Goal: Task Accomplishment & Management: Manage account settings

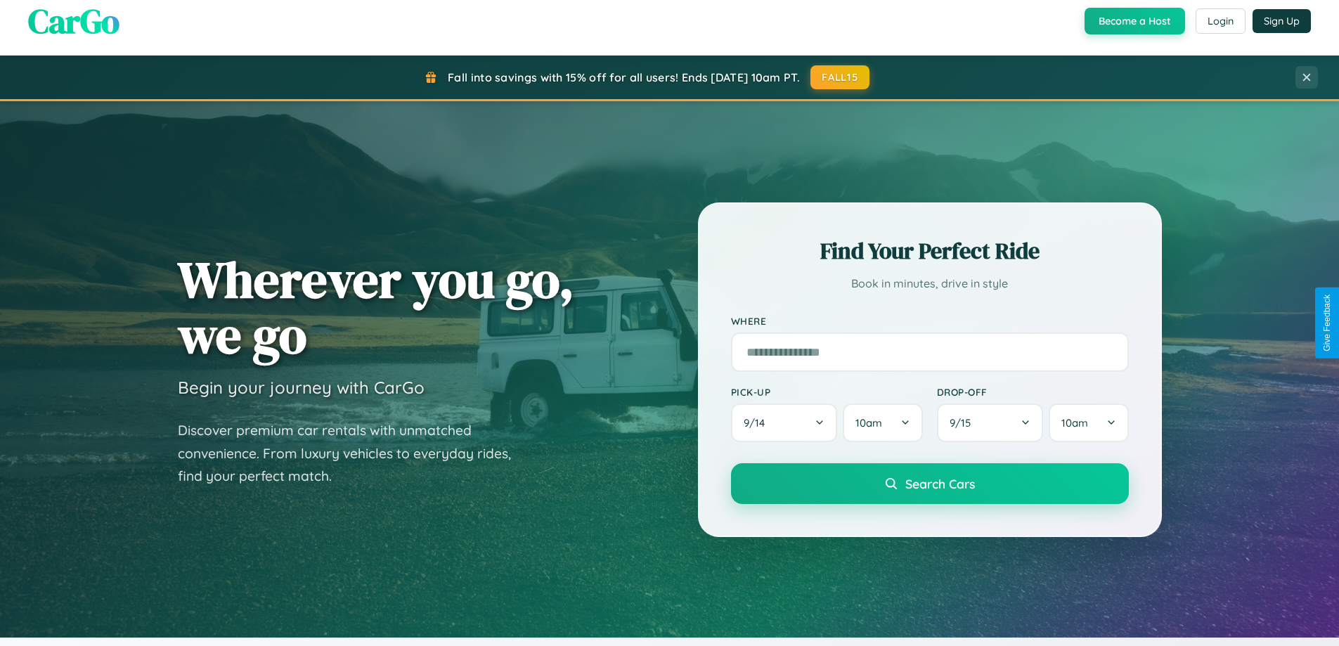
scroll to position [967, 0]
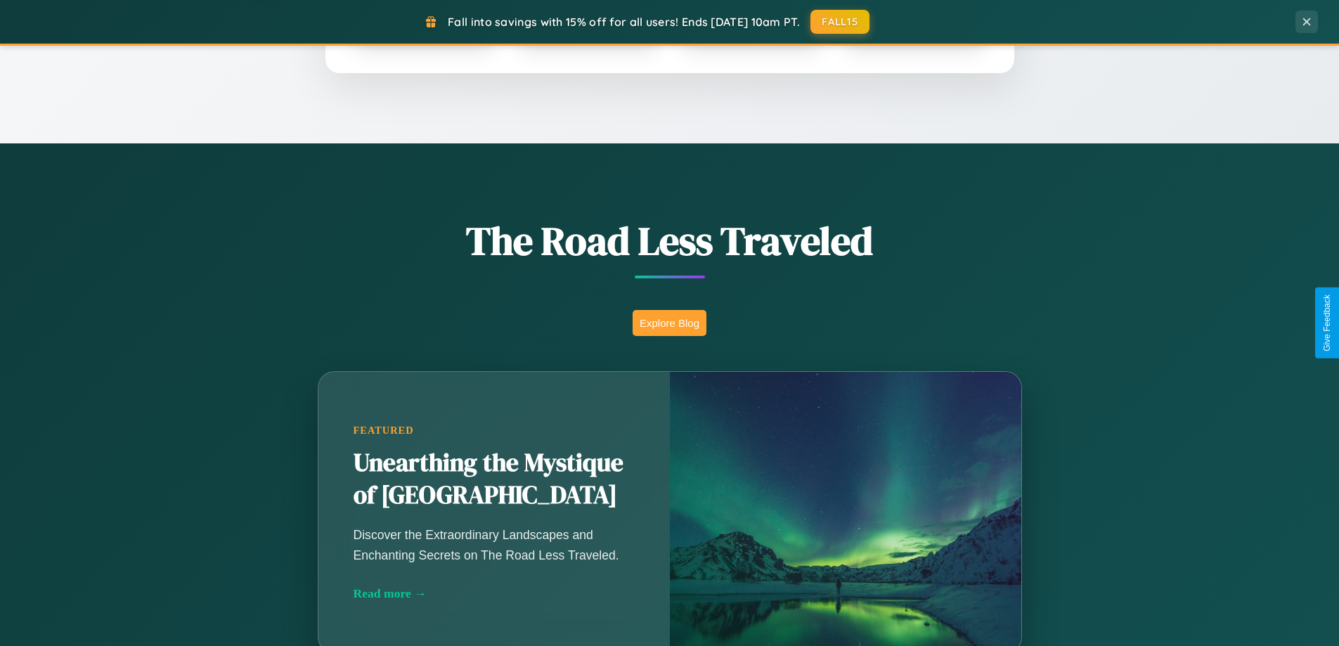
click at [669, 323] on button "Explore Blog" at bounding box center [669, 323] width 74 height 26
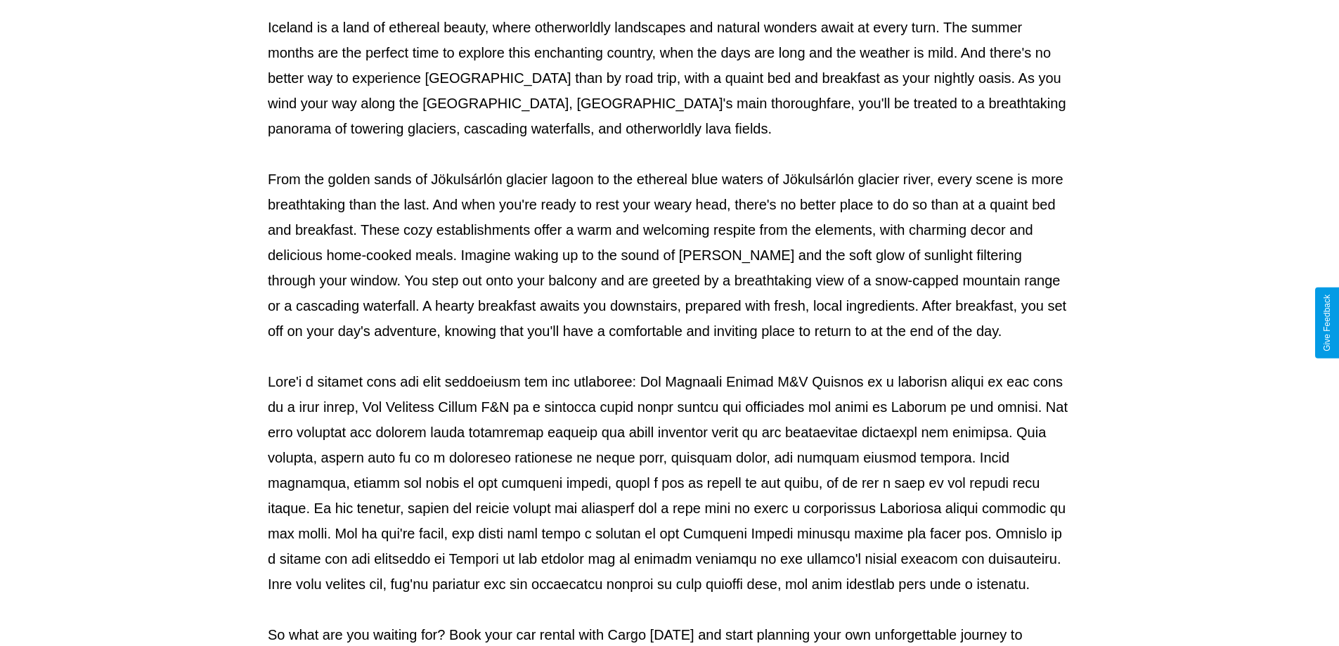
scroll to position [455, 0]
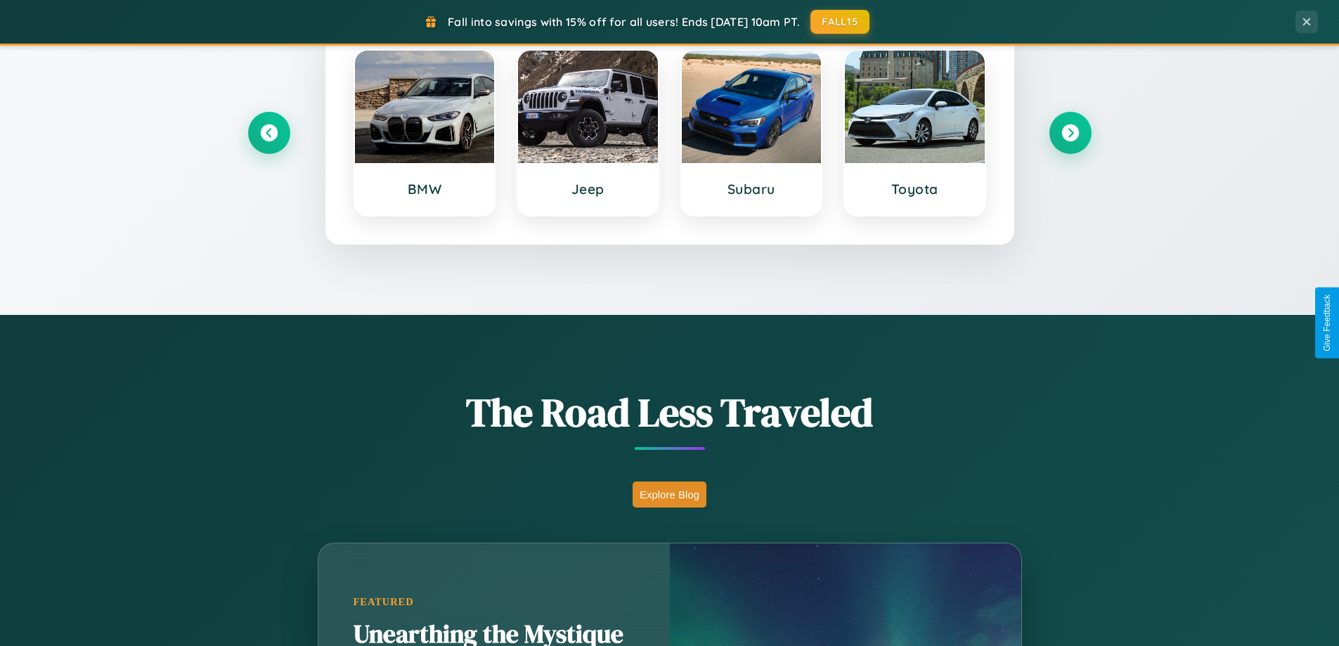
scroll to position [606, 0]
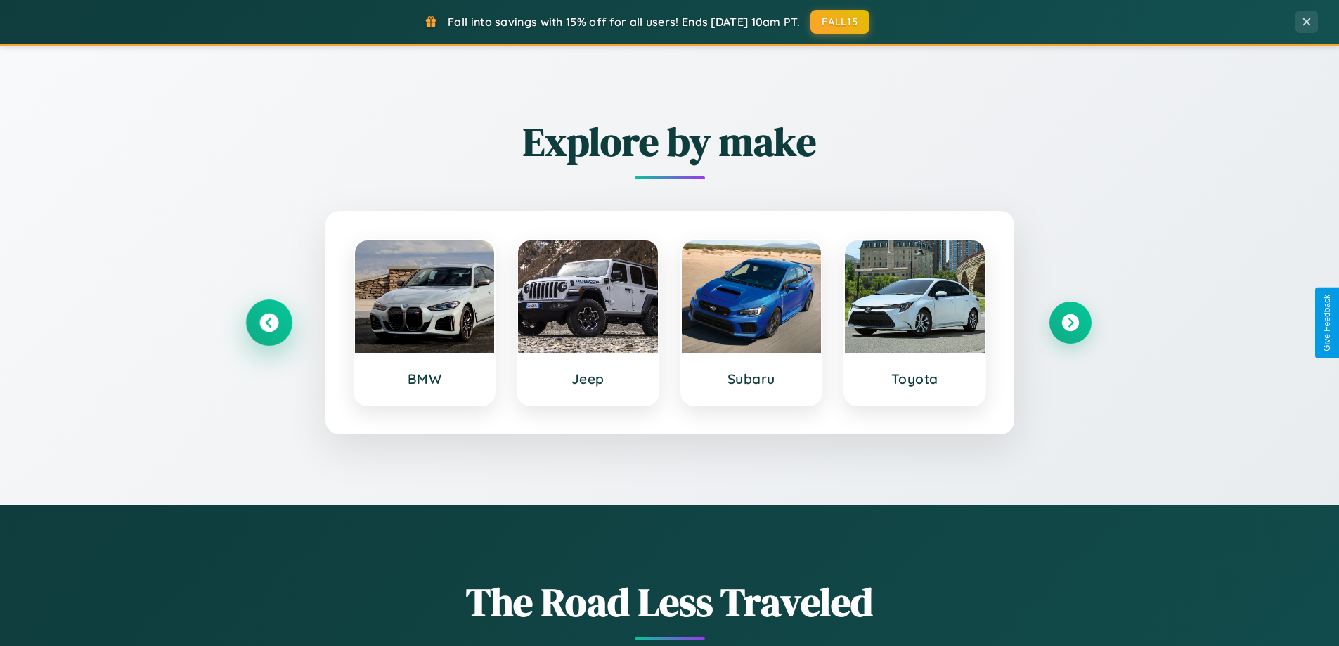
click at [268, 323] on icon at bounding box center [268, 322] width 19 height 19
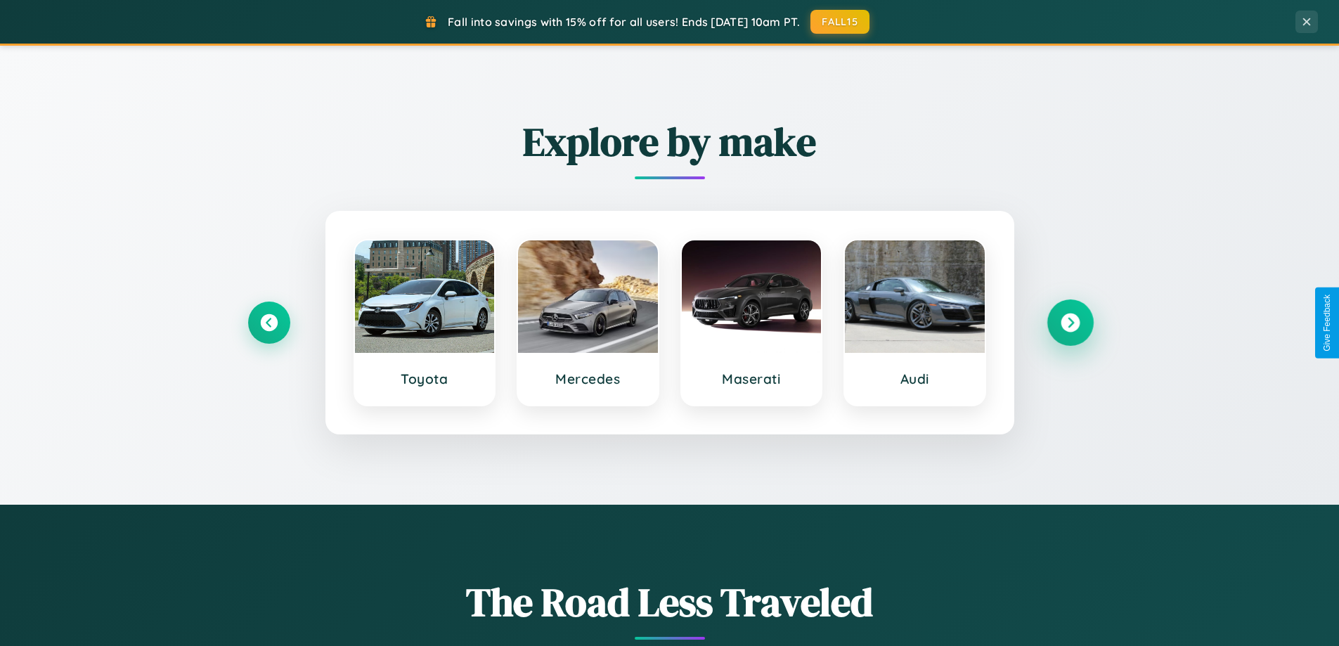
click at [1069, 323] on icon at bounding box center [1069, 322] width 19 height 19
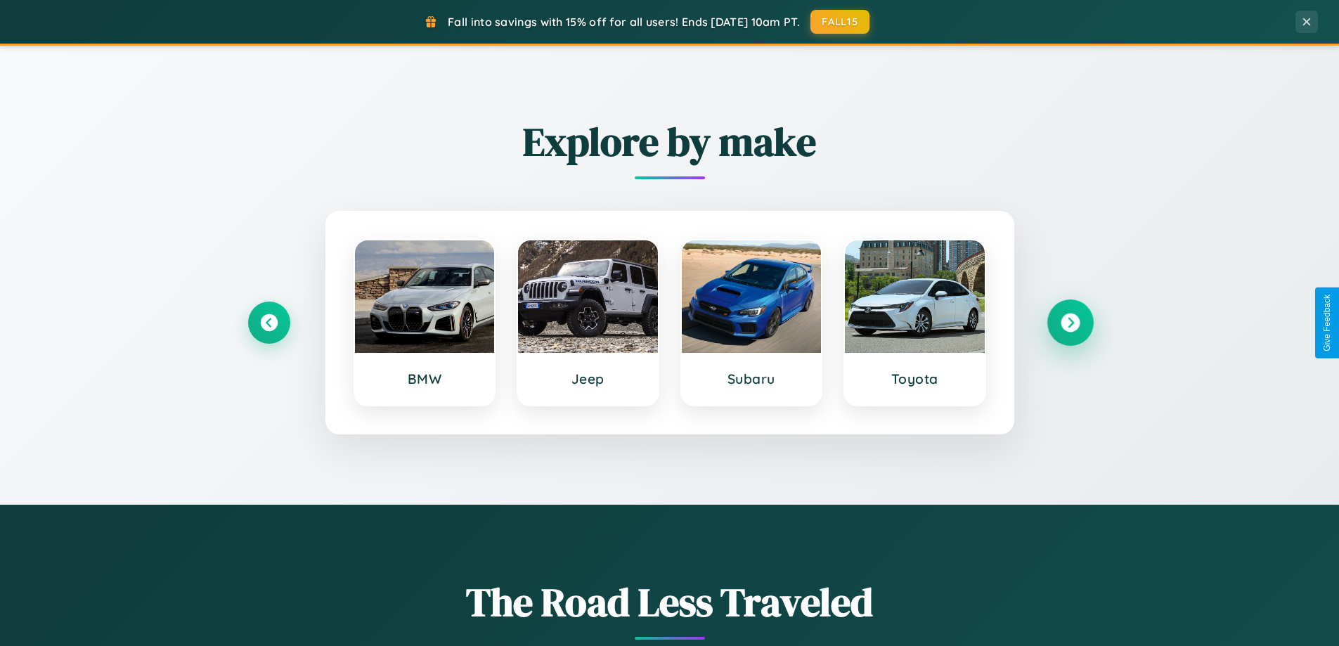
click at [1069, 323] on icon at bounding box center [1069, 322] width 19 height 19
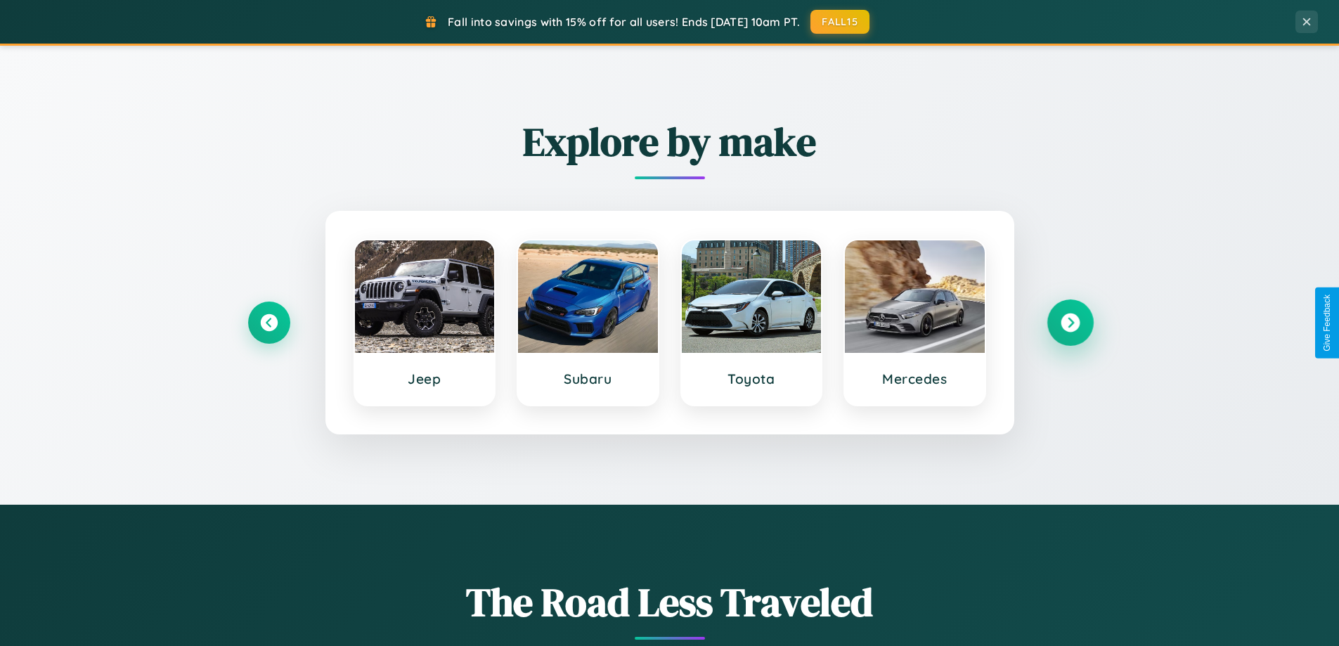
click at [1069, 323] on icon at bounding box center [1069, 322] width 19 height 19
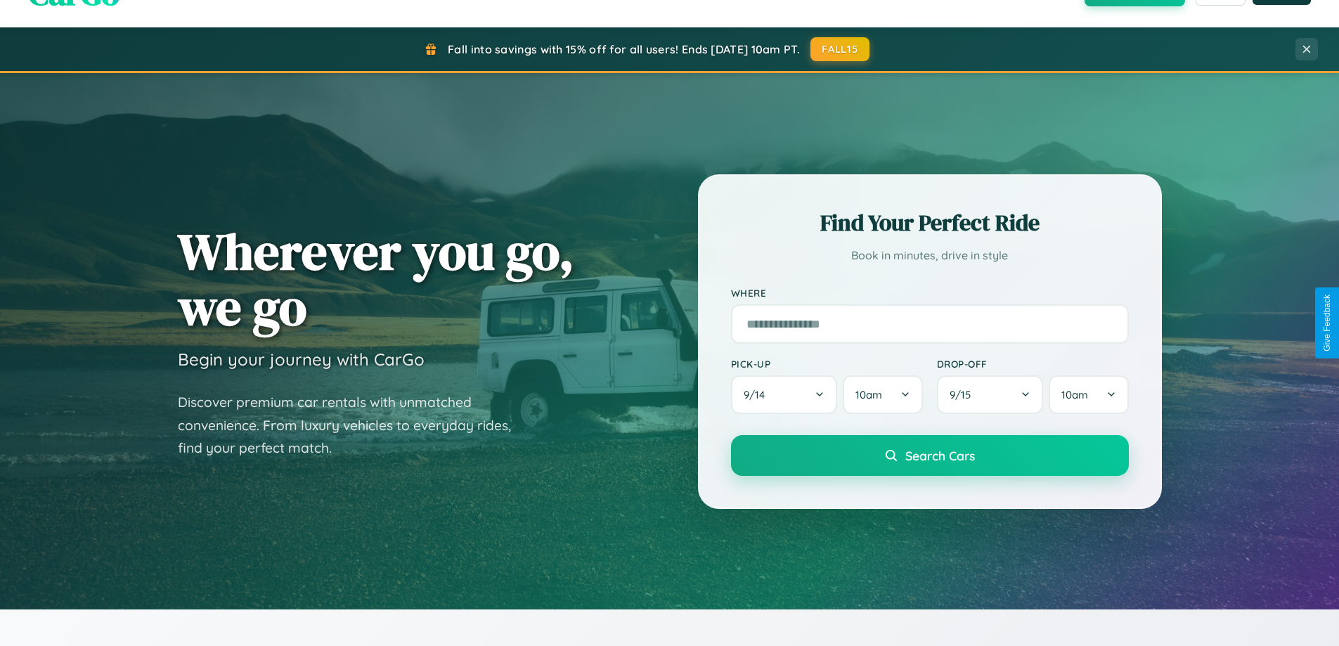
scroll to position [0, 0]
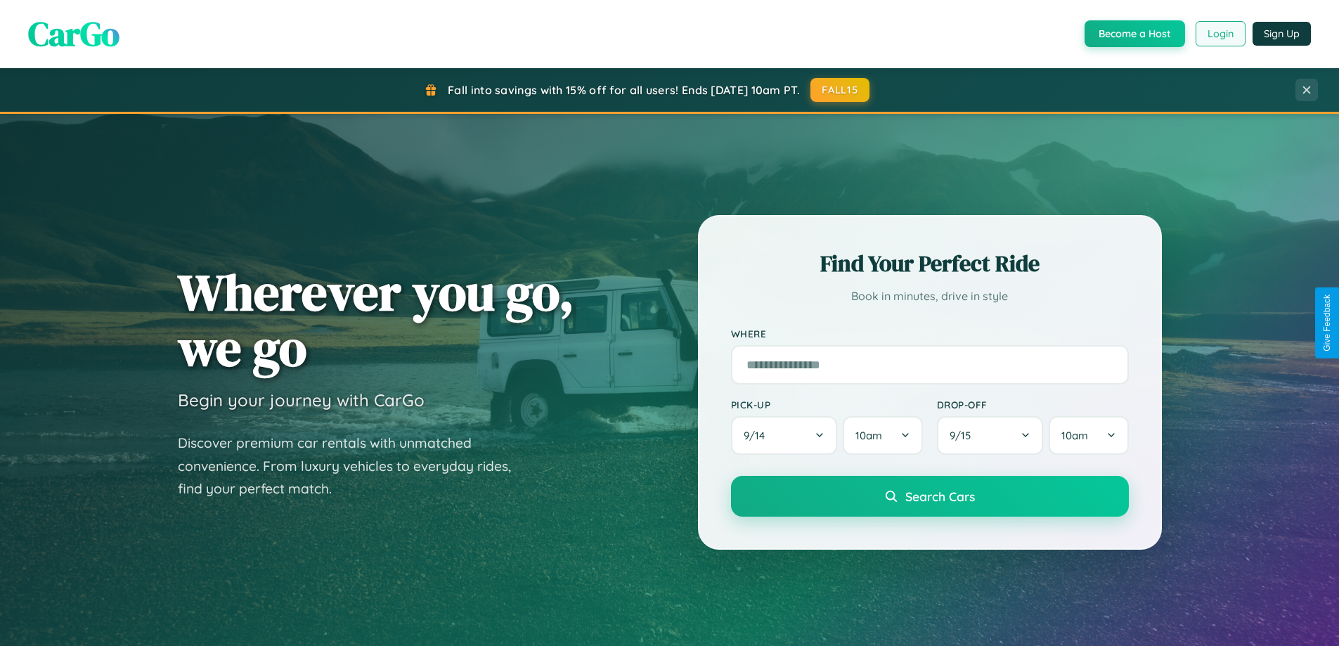
click at [1219, 34] on button "Login" at bounding box center [1220, 33] width 50 height 25
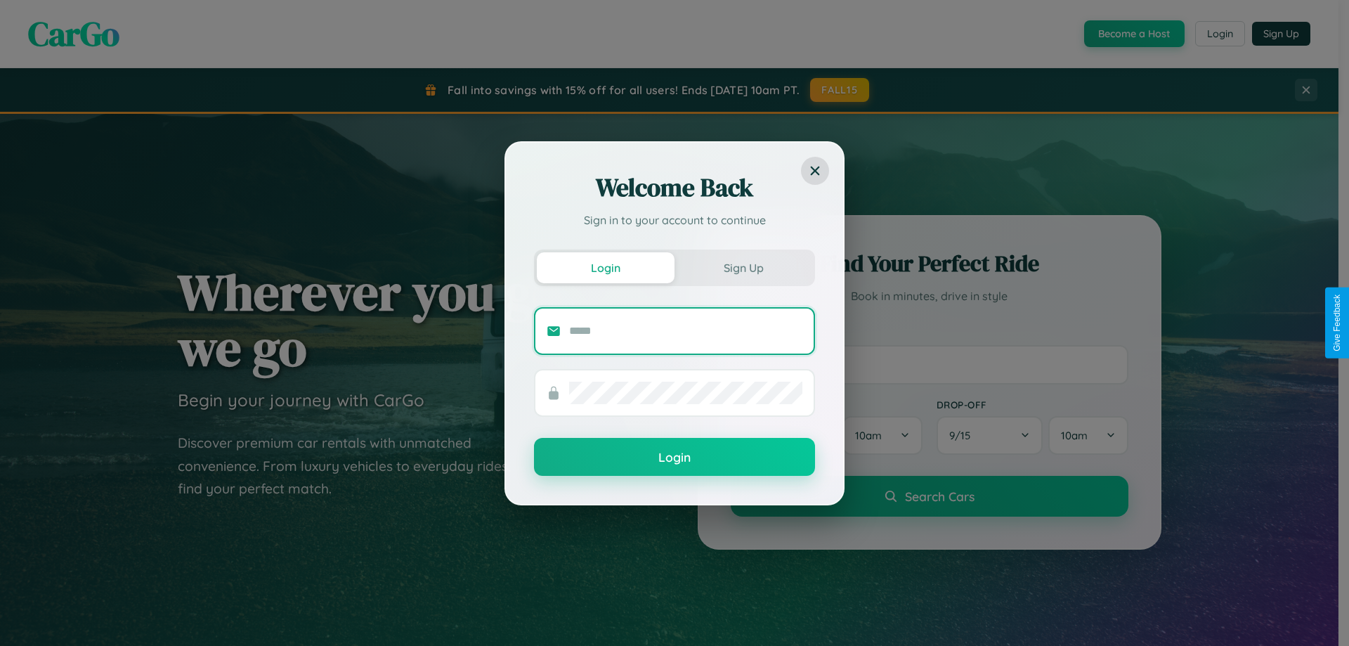
click at [686, 330] on input "text" at bounding box center [685, 331] width 233 height 22
type input "**********"
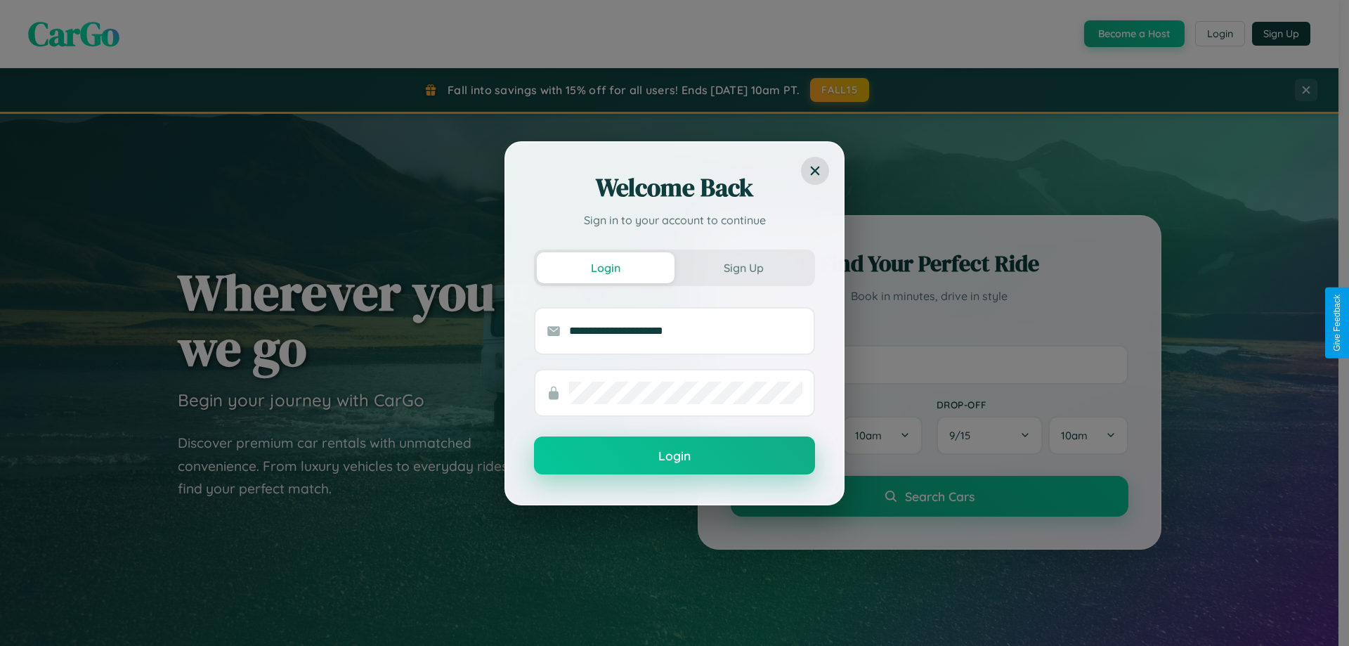
click at [675, 456] on button "Login" at bounding box center [674, 455] width 281 height 38
